Goal: Navigation & Orientation: Find specific page/section

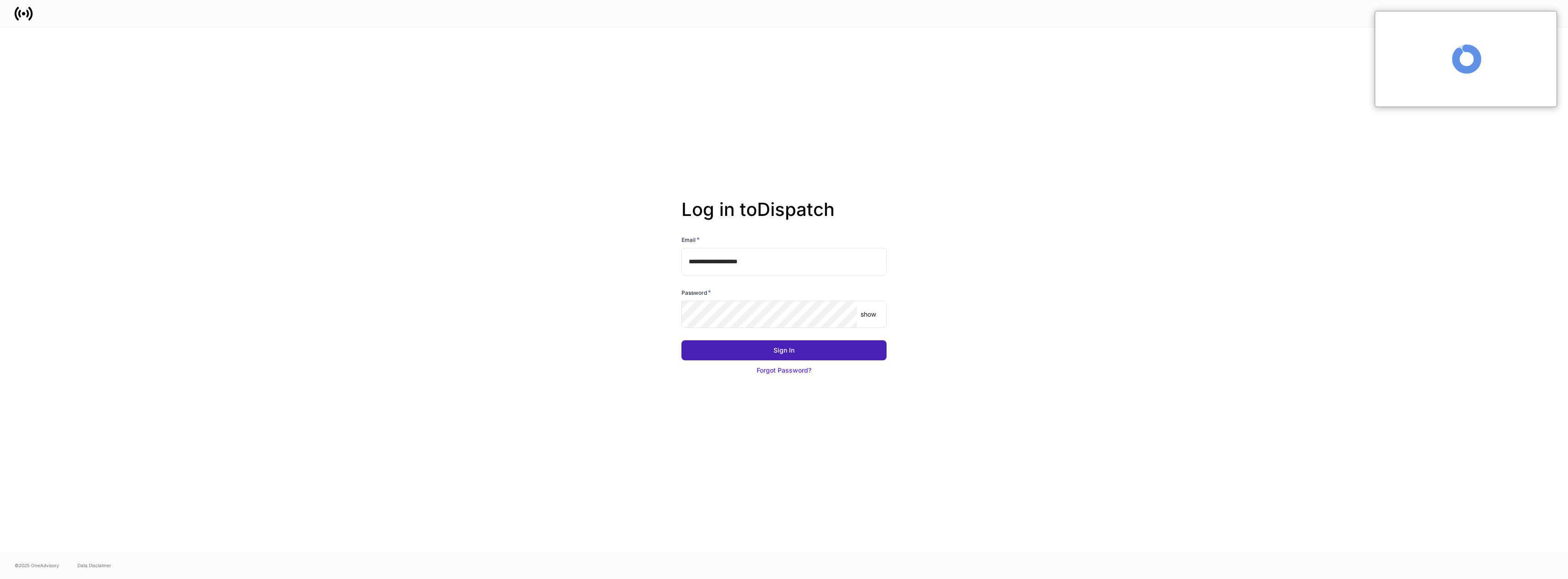
click at [738, 349] on button "Sign In" at bounding box center [784, 350] width 205 height 20
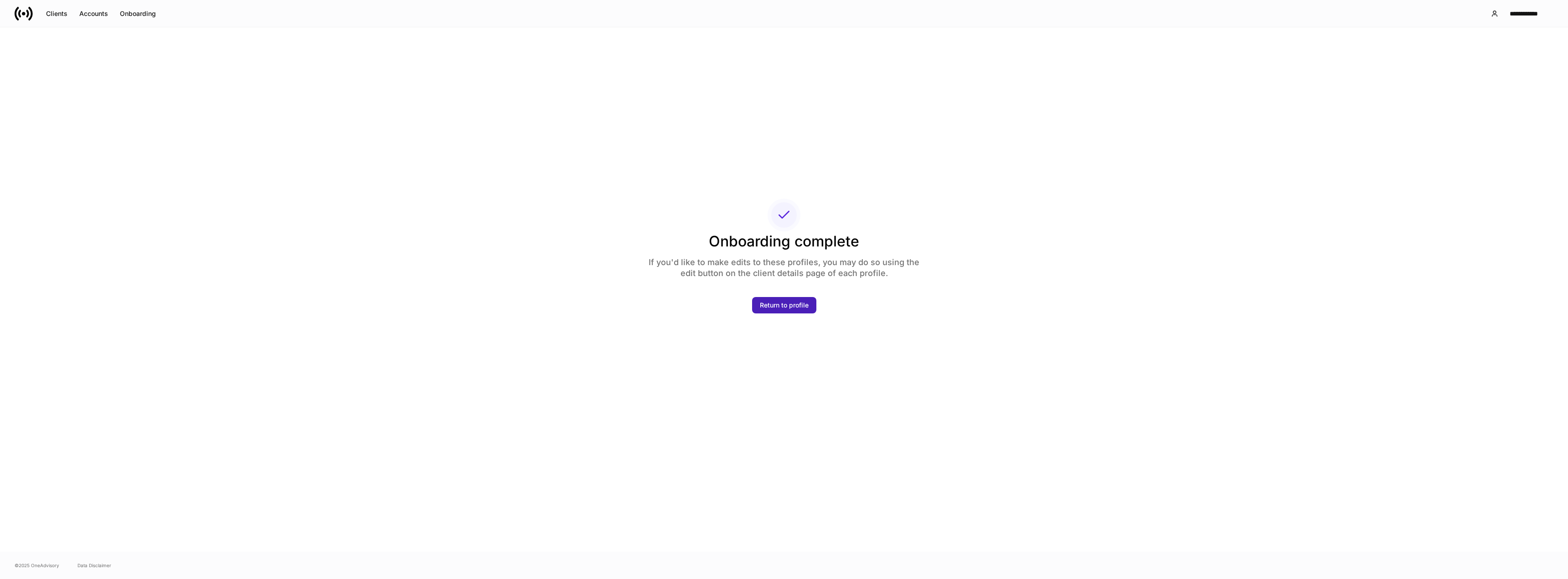
click at [786, 303] on div "Return to profile" at bounding box center [784, 305] width 49 height 9
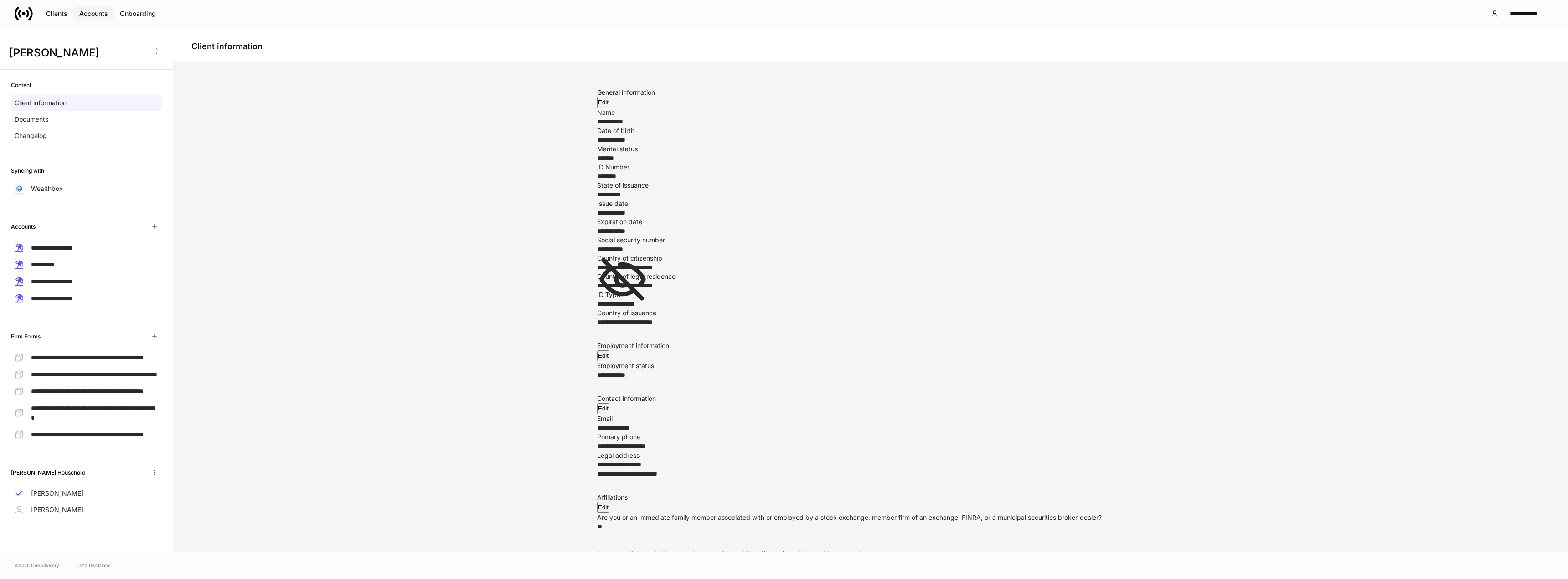
click at [88, 13] on div "Accounts" at bounding box center [93, 13] width 29 height 9
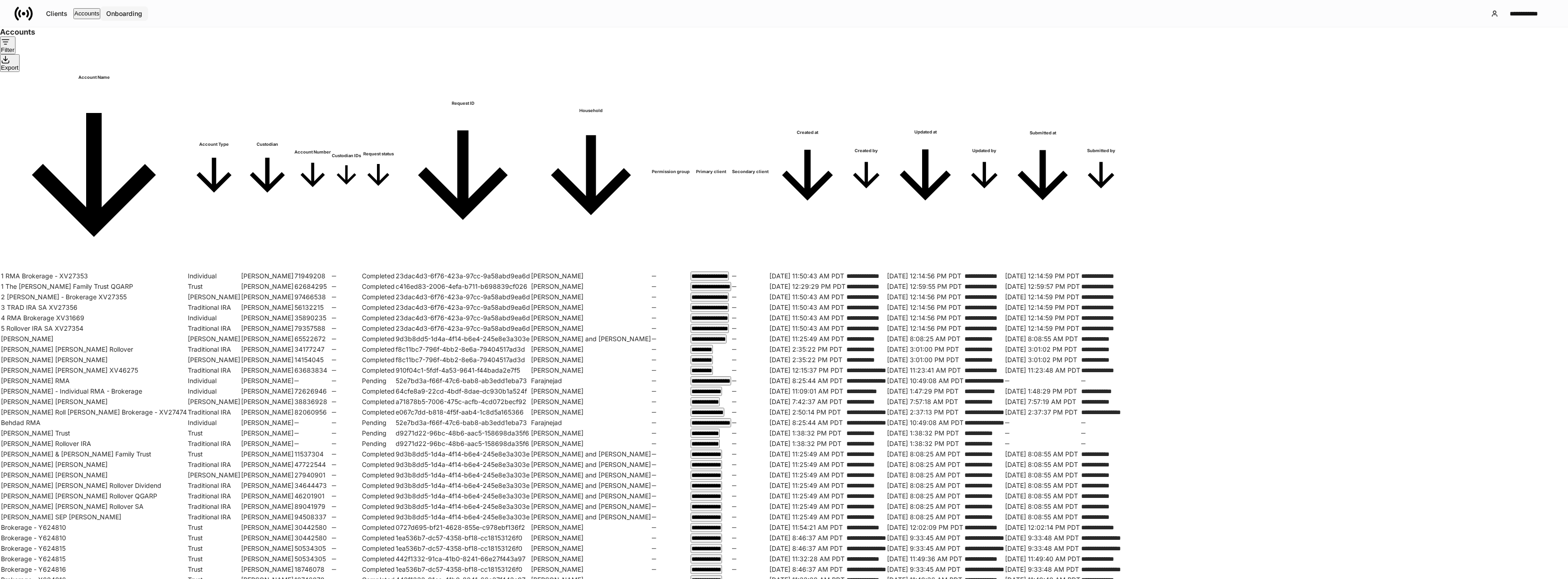
click at [137, 10] on div "Onboarding" at bounding box center [124, 13] width 36 height 9
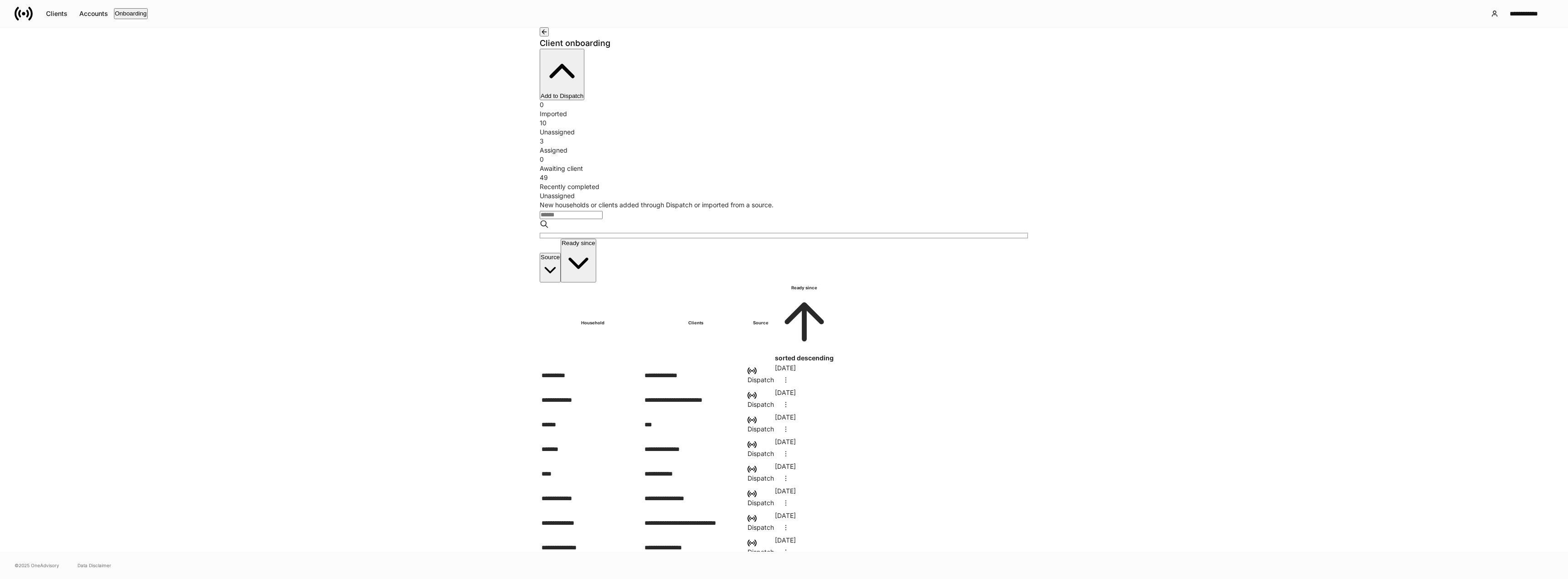
click at [770, 146] on div "Assigned" at bounding box center [784, 150] width 489 height 9
